Goal: Task Accomplishment & Management: Manage account settings

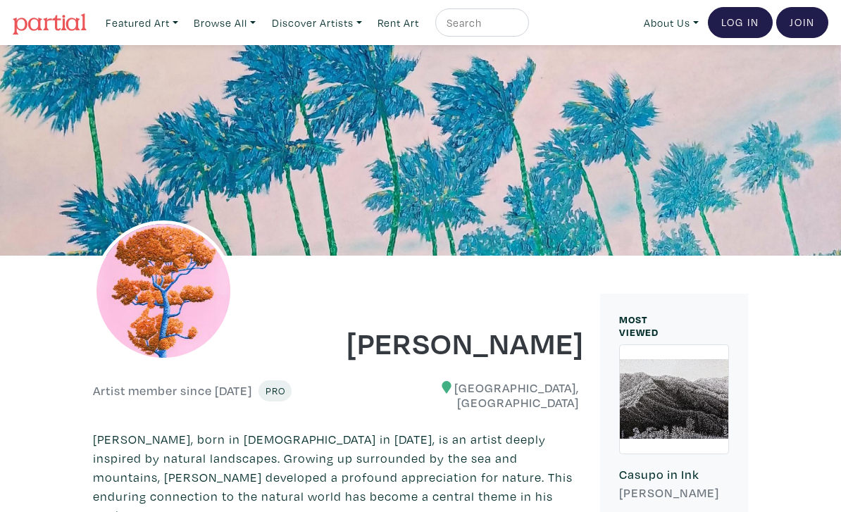
scroll to position [1136, 0]
click at [749, 22] on link "Log In" at bounding box center [740, 22] width 65 height 31
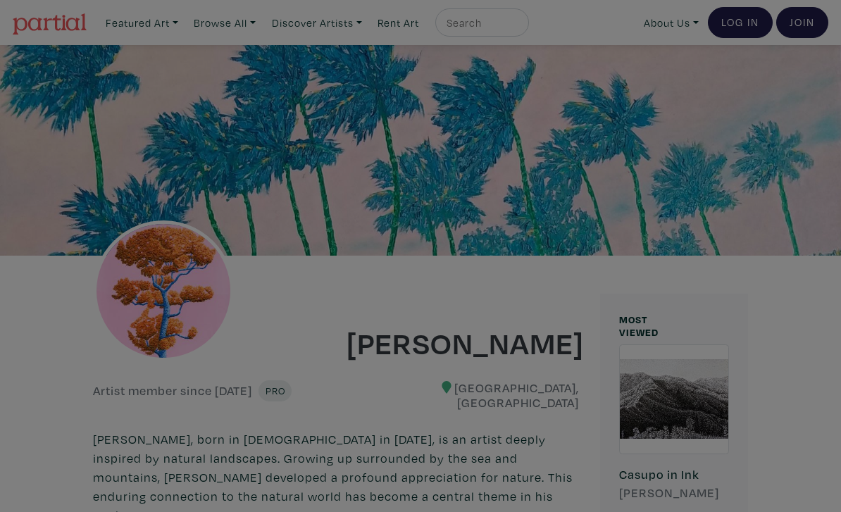
scroll to position [1136, 0]
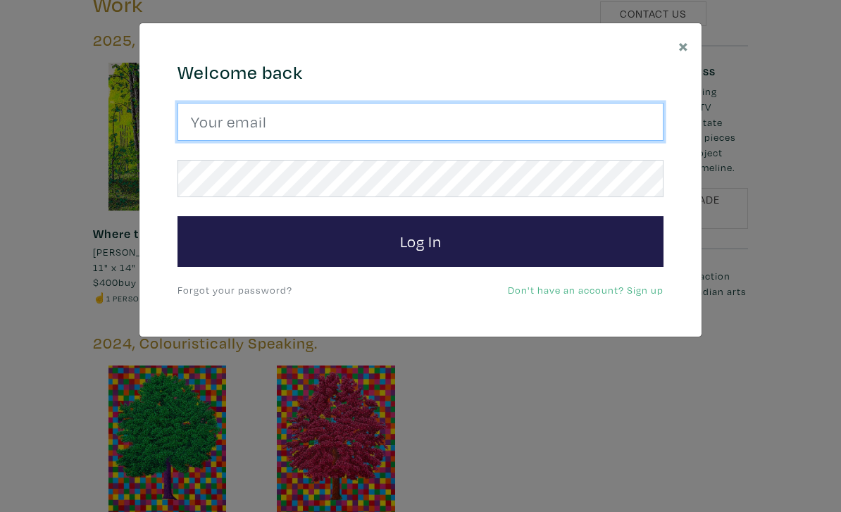
click at [488, 125] on input "email" at bounding box center [420, 122] width 486 height 38
type input "josefj6@gmail.com"
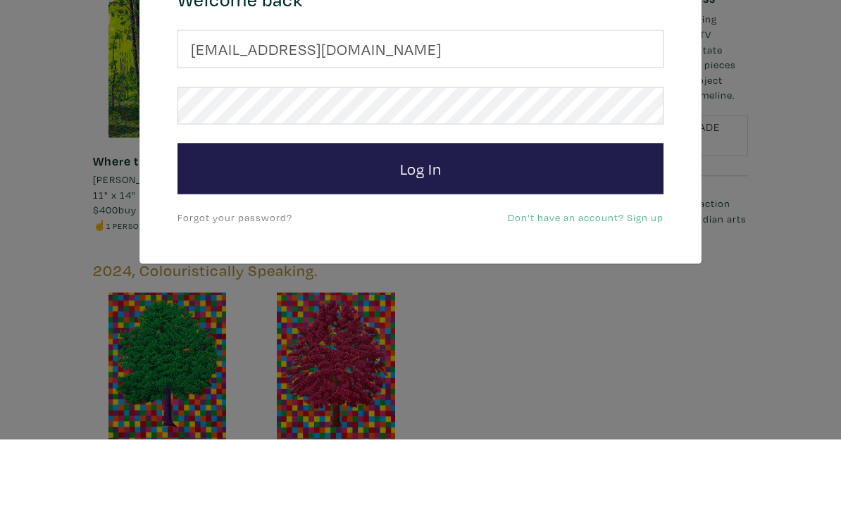
click at [537, 216] on button "Log In" at bounding box center [420, 241] width 486 height 51
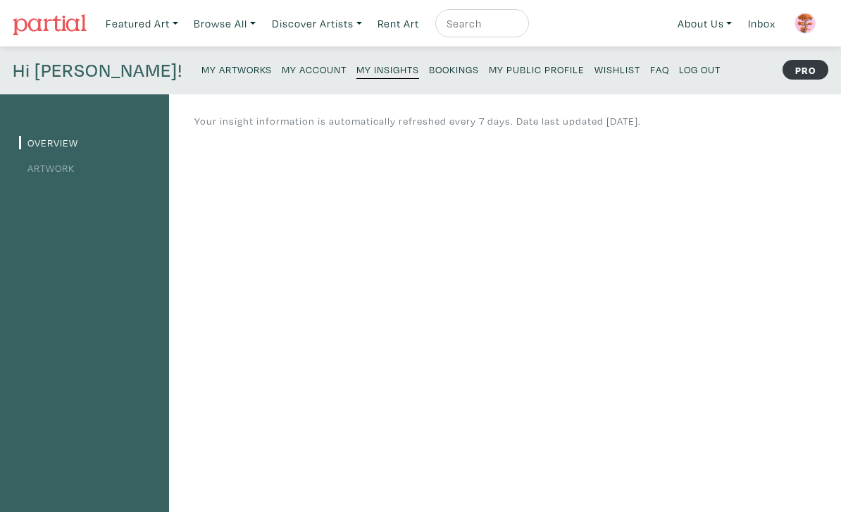
click at [489, 71] on small "My Public Profile" at bounding box center [537, 69] width 96 height 13
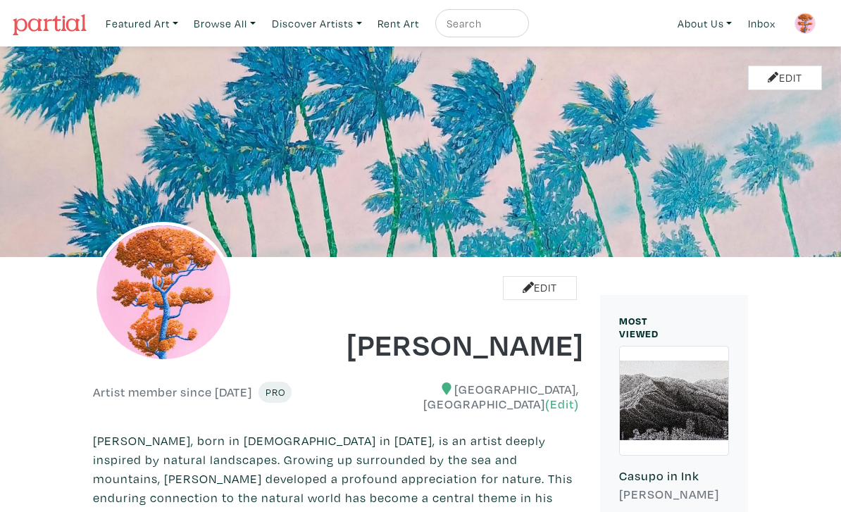
click at [808, 23] on img at bounding box center [804, 23] width 21 height 21
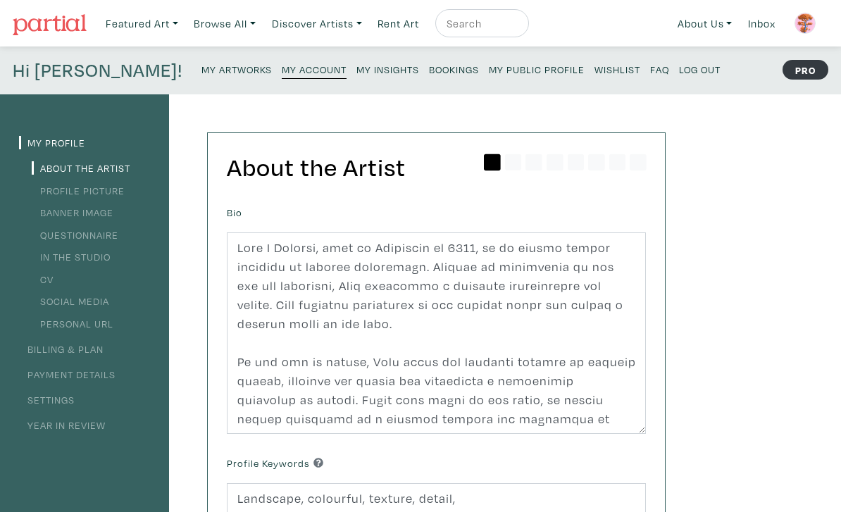
click at [804, 22] on img at bounding box center [804, 23] width 21 height 21
click at [679, 71] on small "Log Out" at bounding box center [700, 69] width 42 height 13
